Goal: Task Accomplishment & Management: Use online tool/utility

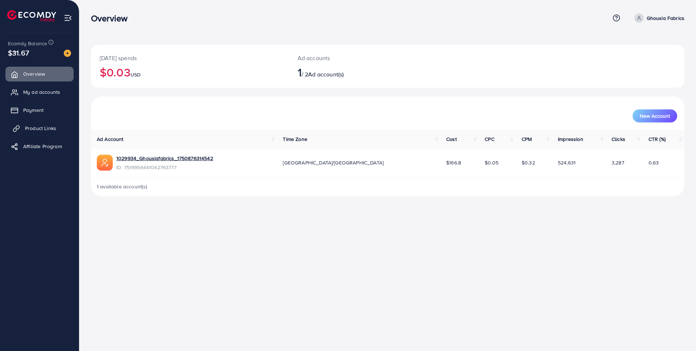
click at [44, 135] on link "Product Links" at bounding box center [39, 128] width 68 height 15
click at [49, 128] on span "Product Links" at bounding box center [40, 128] width 31 height 7
click at [38, 133] on link "Product Links" at bounding box center [39, 128] width 68 height 15
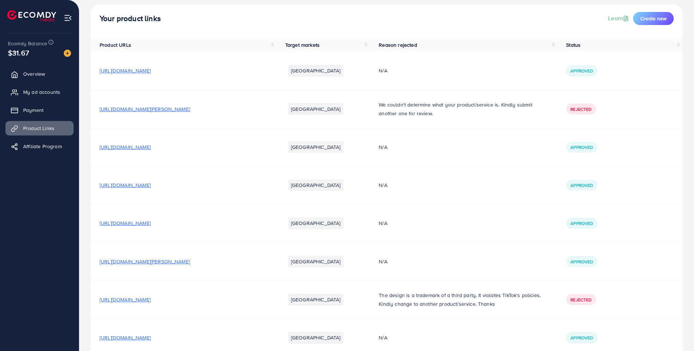
scroll to position [79, 0]
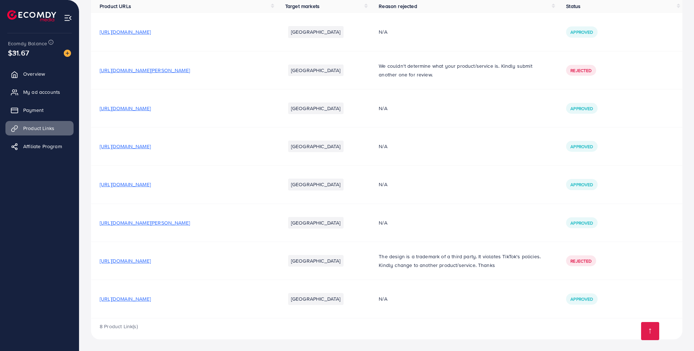
drag, startPoint x: 206, startPoint y: 302, endPoint x: 96, endPoint y: 302, distance: 109.5
click at [96, 302] on td "[URL][DOMAIN_NAME]" at bounding box center [184, 299] width 186 height 38
copy span "[URL][DOMAIN_NAME]"
